Goal: Navigation & Orientation: Find specific page/section

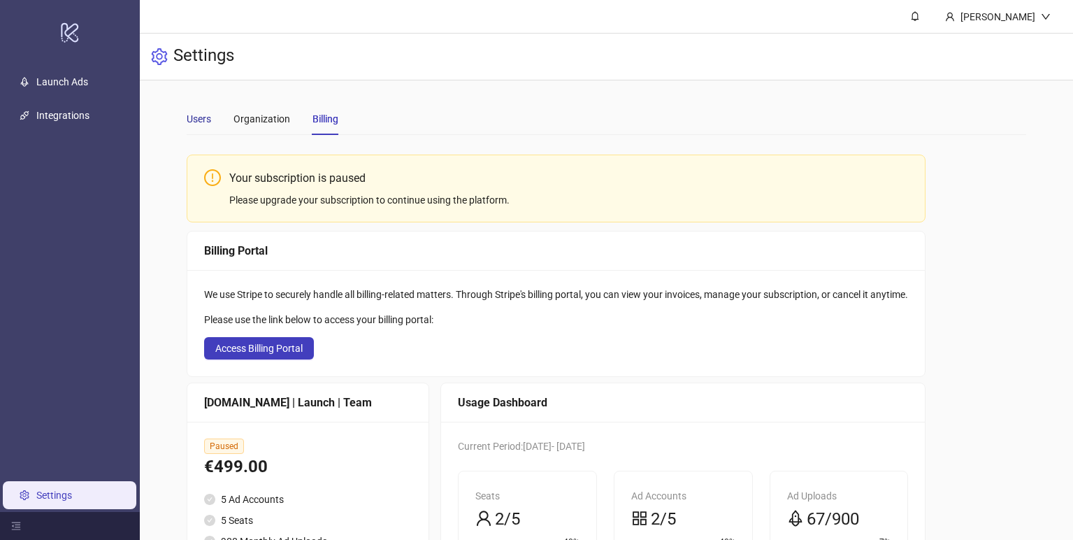
click at [197, 119] on div "Users" at bounding box center [199, 118] width 24 height 15
click at [81, 87] on link "Launch Ads" at bounding box center [62, 81] width 52 height 11
click at [199, 124] on div "Users" at bounding box center [199, 118] width 24 height 15
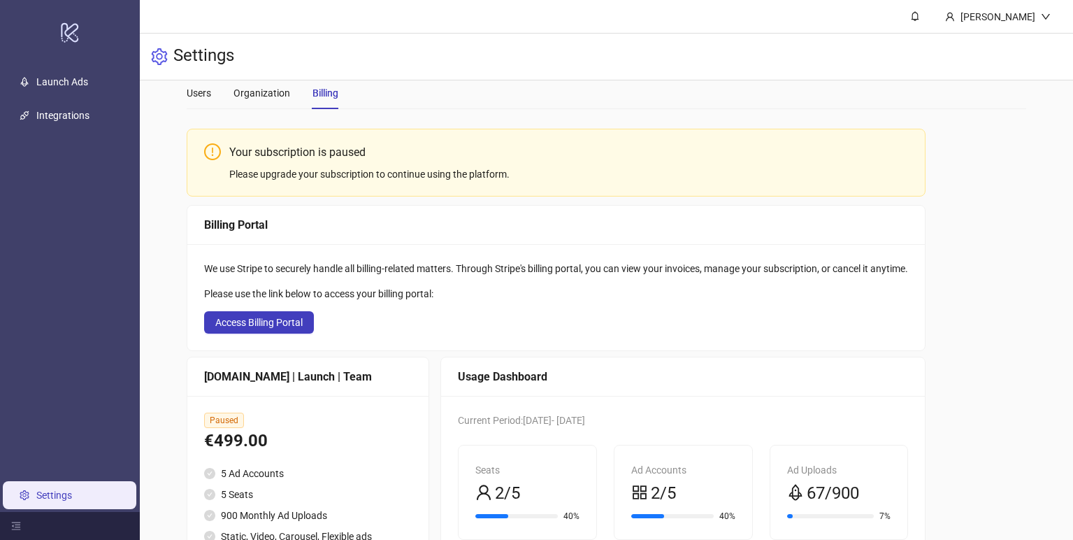
scroll to position [27, 0]
click at [51, 99] on ul "Launch Ads Integrations Settings" at bounding box center [70, 288] width 140 height 447
click at [55, 87] on link "Launch Ads" at bounding box center [62, 81] width 52 height 11
